Goal: Find specific page/section: Find specific page/section

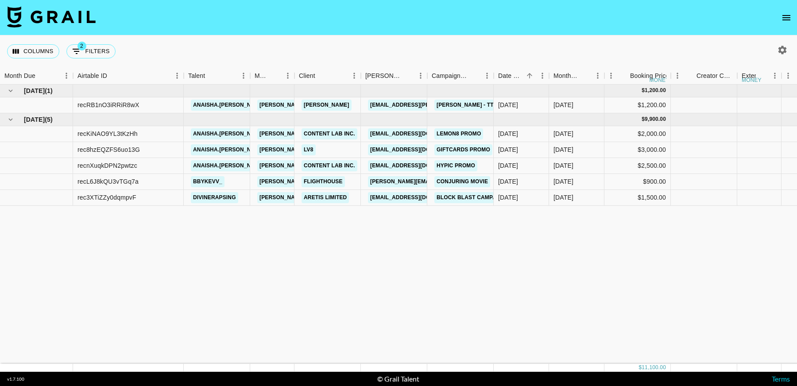
click at [785, 13] on icon "open drawer" at bounding box center [786, 17] width 11 height 11
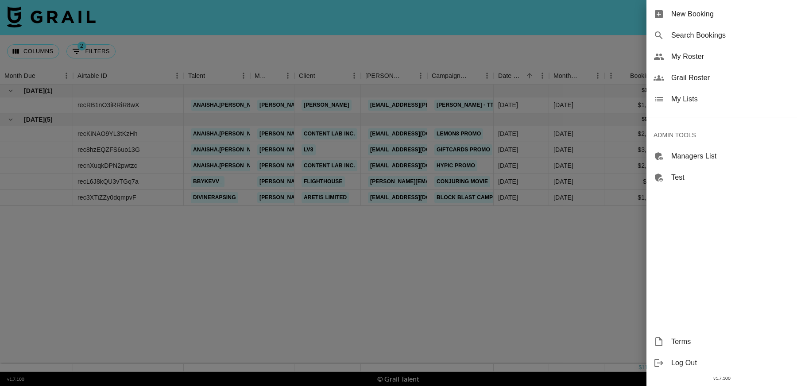
click at [721, 81] on span "Grail Roster" at bounding box center [730, 78] width 119 height 11
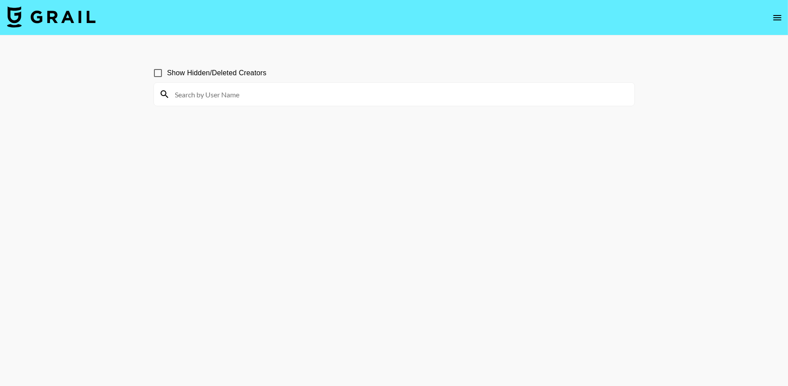
click at [294, 97] on input at bounding box center [399, 94] width 459 height 14
paste input "ramiofficial"
type input "ramiofficial"
click at [217, 98] on input "ramiofficial" at bounding box center [399, 94] width 459 height 14
click at [212, 94] on input "ramiofficial" at bounding box center [399, 94] width 459 height 14
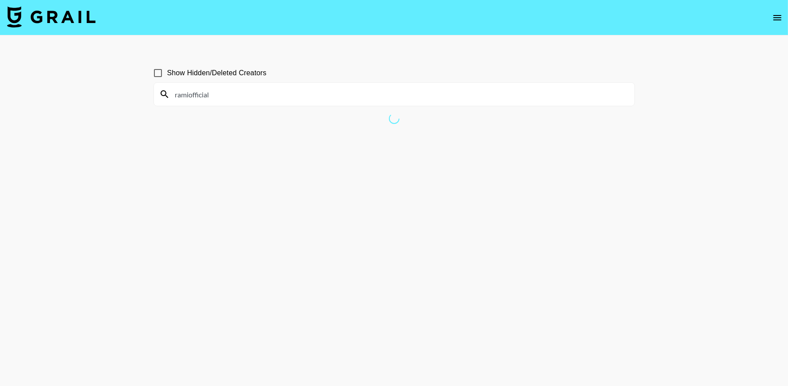
click at [210, 96] on input "ramiofficial" at bounding box center [399, 94] width 459 height 14
click at [232, 96] on input "ramiofficial" at bounding box center [399, 94] width 459 height 14
click at [364, 95] on input at bounding box center [399, 94] width 459 height 14
click at [281, 95] on input at bounding box center [399, 94] width 459 height 14
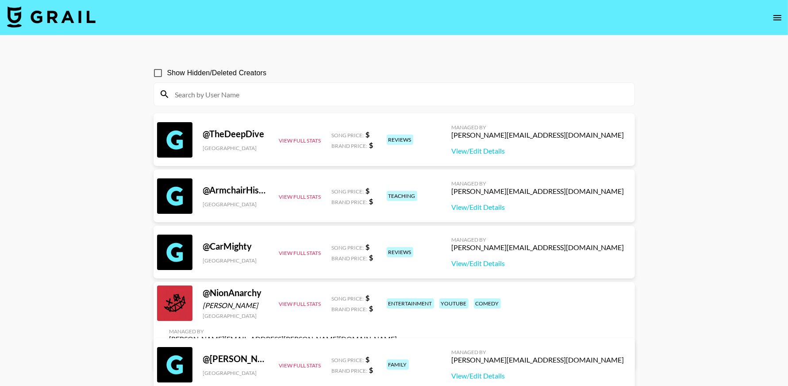
click at [242, 100] on input at bounding box center [399, 94] width 459 height 14
click at [267, 94] on input at bounding box center [399, 94] width 459 height 14
paste input "ramiofficial"
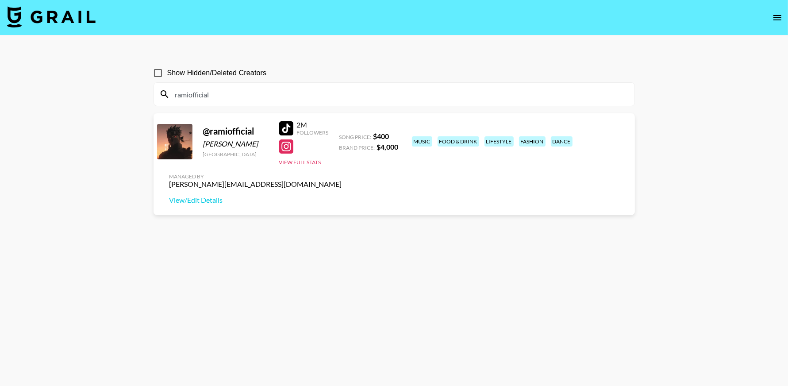
click at [237, 97] on input "ramiofficial" at bounding box center [399, 94] width 459 height 14
click at [236, 96] on input "ramiofficial" at bounding box center [399, 94] width 459 height 14
paste input "meghancovv"
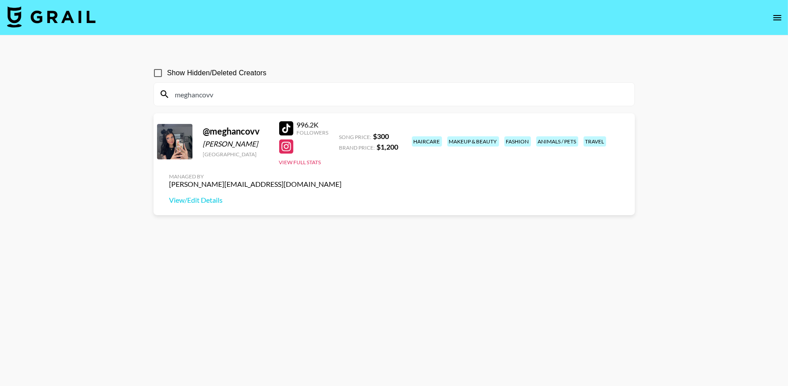
drag, startPoint x: 269, startPoint y: 144, endPoint x: 204, endPoint y: 144, distance: 65.5
click at [204, 144] on div "@ meghancovv Meghan Covarrubias United States 996.2K Followers View Full Stats …" at bounding box center [395, 164] width 482 height 102
copy div "Meghan Covarrubias"
click at [267, 92] on input "meghancovv" at bounding box center [399, 94] width 459 height 14
click at [266, 94] on input "meghancovv" at bounding box center [399, 94] width 459 height 14
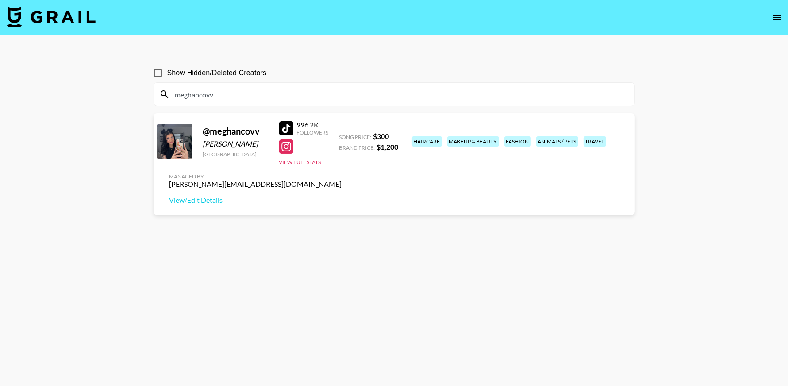
click at [266, 94] on input "meghancovv" at bounding box center [399, 94] width 459 height 14
paste input "justinthenickofcrime"
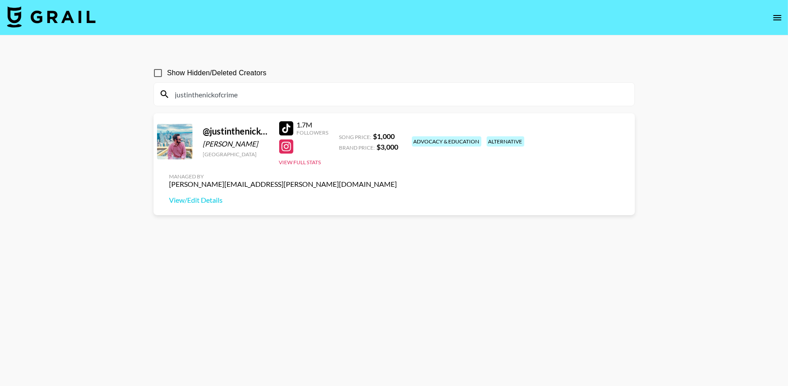
click at [280, 93] on input "justinthenickofcrime" at bounding box center [399, 94] width 459 height 14
paste input "tristipoopoo"
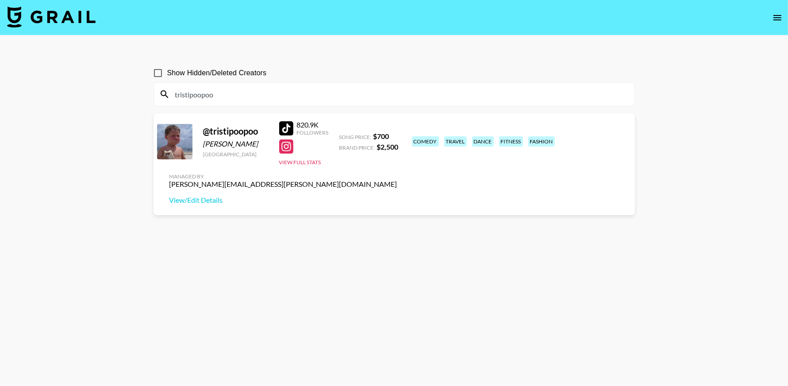
drag, startPoint x: 254, startPoint y: 143, endPoint x: 195, endPoint y: 143, distance: 59.3
click at [195, 143] on div "@ tristipoopoo Tristan Von Staden United States 820.9K Followers View Full Stat…" at bounding box center [395, 164] width 482 height 102
drag, startPoint x: 245, startPoint y: 144, endPoint x: 251, endPoint y: 144, distance: 5.3
click at [246, 144] on div "Tristan Von Staden" at bounding box center [236, 143] width 66 height 9
drag, startPoint x: 227, startPoint y: 144, endPoint x: 204, endPoint y: 144, distance: 23.0
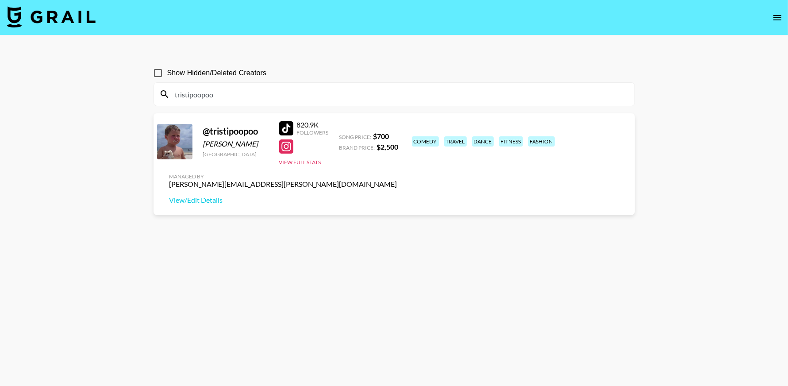
click at [204, 144] on div "Tristan Von Staden" at bounding box center [236, 143] width 66 height 9
copy div "Tristan Von Staden"
click at [228, 94] on input "tristipoopoo" at bounding box center [399, 94] width 459 height 14
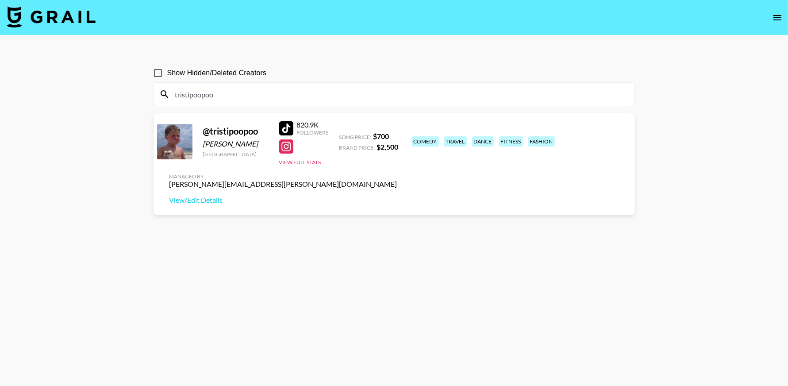
paste input "agandana"
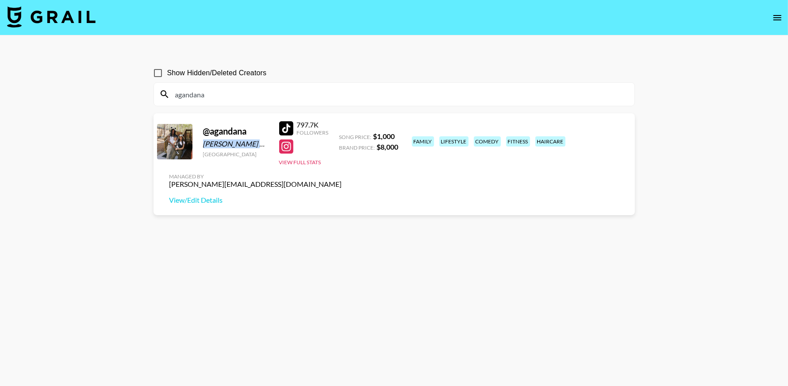
drag, startPoint x: 203, startPoint y: 145, endPoint x: 266, endPoint y: 145, distance: 63.3
click at [266, 145] on div "Anastacia Presciano & Aaron Granger" at bounding box center [236, 143] width 66 height 9
copy div "Anastacia Presciano"
click at [224, 91] on input "agandana" at bounding box center [399, 94] width 459 height 14
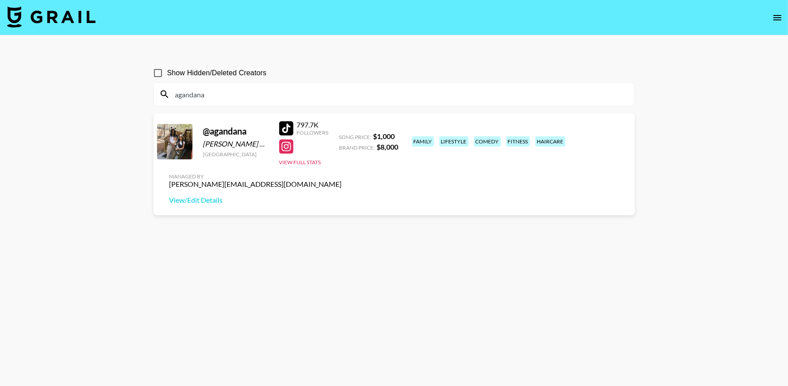
click at [224, 91] on input "agandana" at bounding box center [399, 94] width 459 height 14
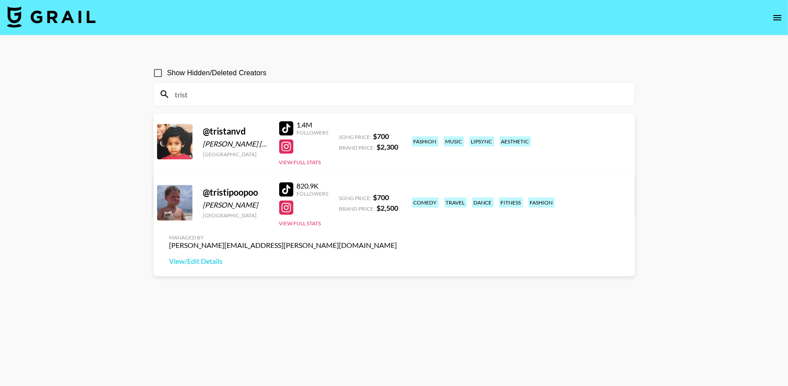
type input "trist"
drag, startPoint x: 262, startPoint y: 205, endPoint x: 200, endPoint y: 206, distance: 61.1
click at [200, 206] on div "@ tristipoopoo Tristan Von Staden United States 820.9K Followers View Full Stat…" at bounding box center [395, 225] width 482 height 102
copy div "Tristan Von Staden"
